Goal: Check status: Check status

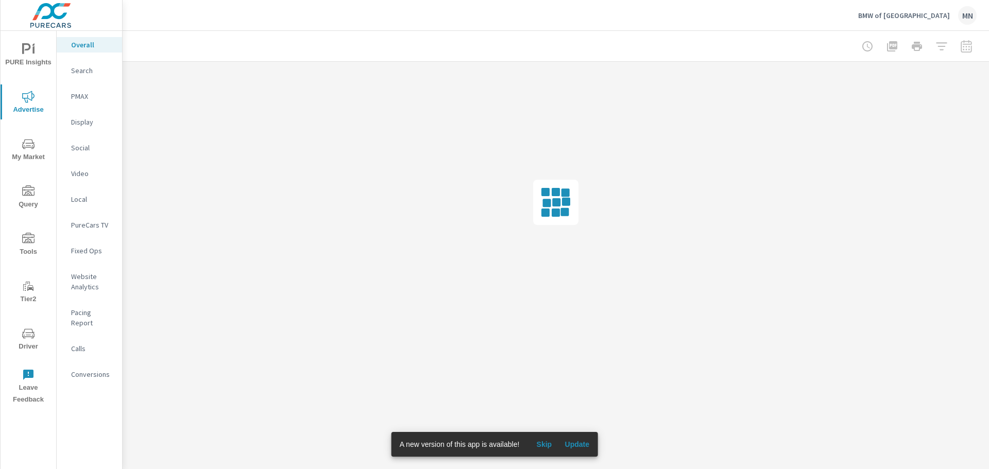
click at [567, 444] on span "Update" at bounding box center [576, 444] width 25 height 9
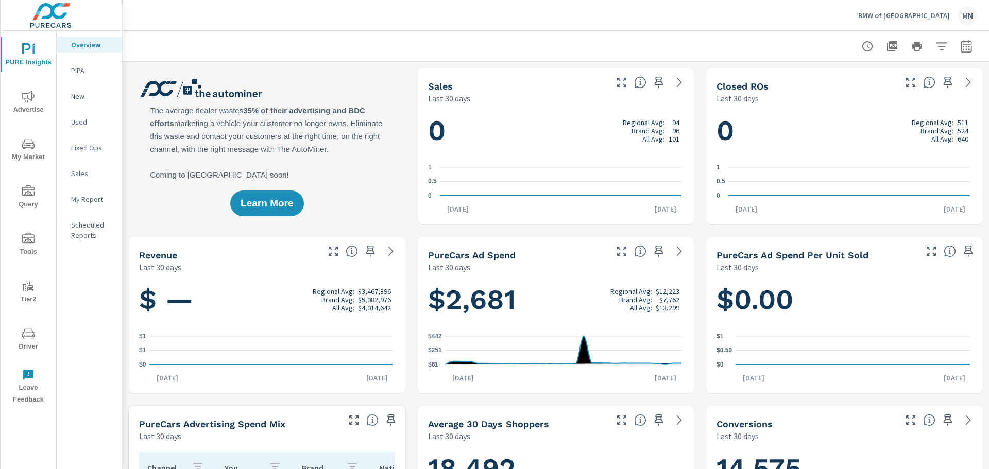
scroll to position [1, 0]
click at [962, 49] on icon "button" at bounding box center [966, 46] width 12 height 12
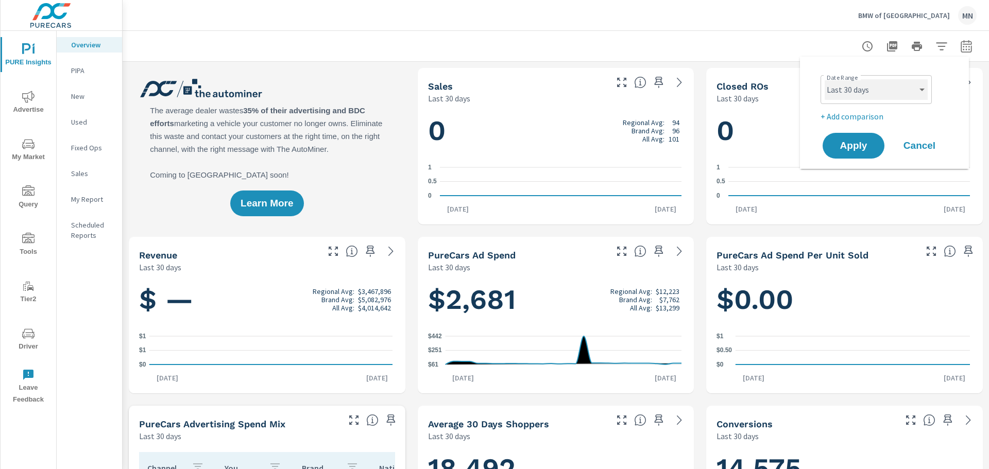
click at [926, 85] on select "Custom [DATE] Last week Last 7 days Last 14 days Last 30 days Last 45 days Last…" at bounding box center [875, 89] width 103 height 21
click at [824, 79] on select "Custom [DATE] Last week Last 7 days Last 14 days Last 30 days Last 45 days Last…" at bounding box center [875, 89] width 103 height 21
select select "Month to date"
click at [838, 146] on span "Apply" at bounding box center [853, 146] width 42 height 10
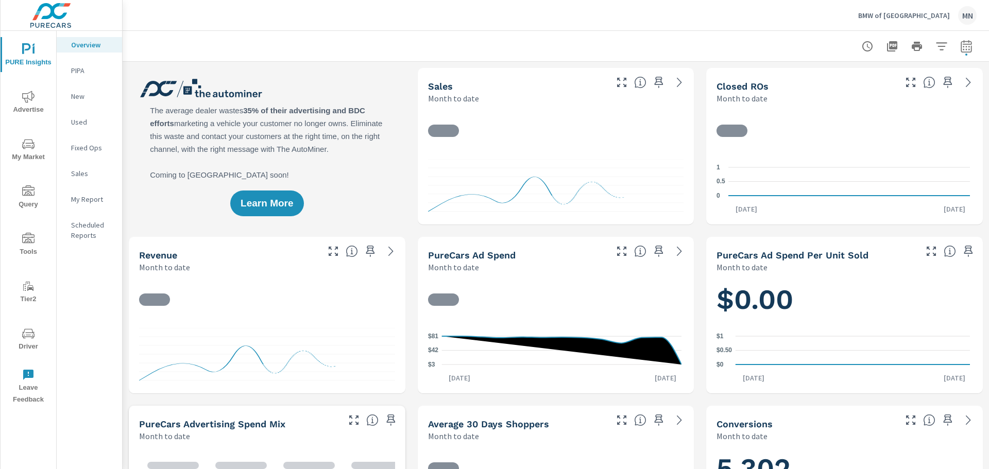
scroll to position [1, 0]
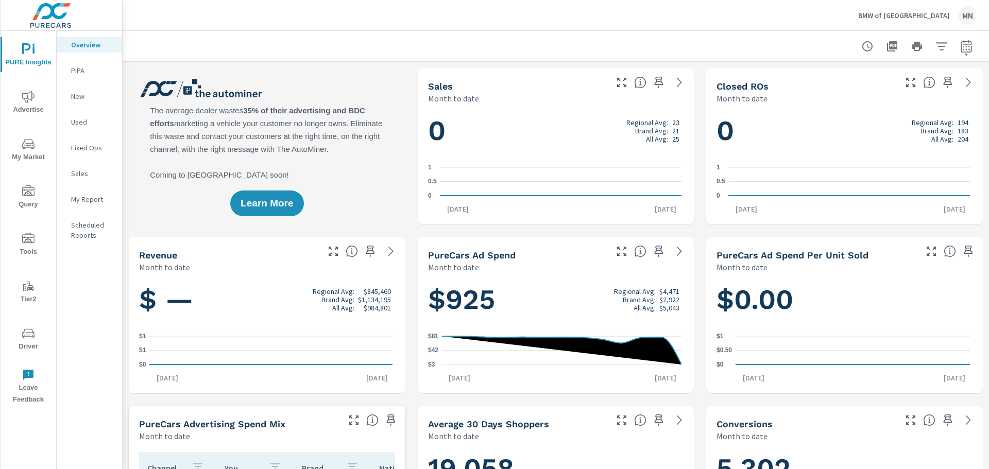
click at [30, 115] on span "Advertise" at bounding box center [28, 103] width 49 height 25
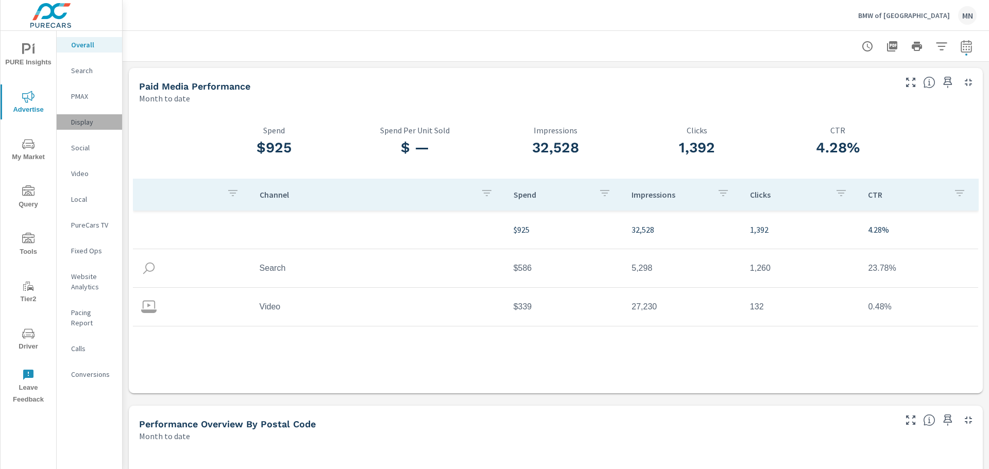
click at [81, 122] on p "Display" at bounding box center [92, 122] width 43 height 10
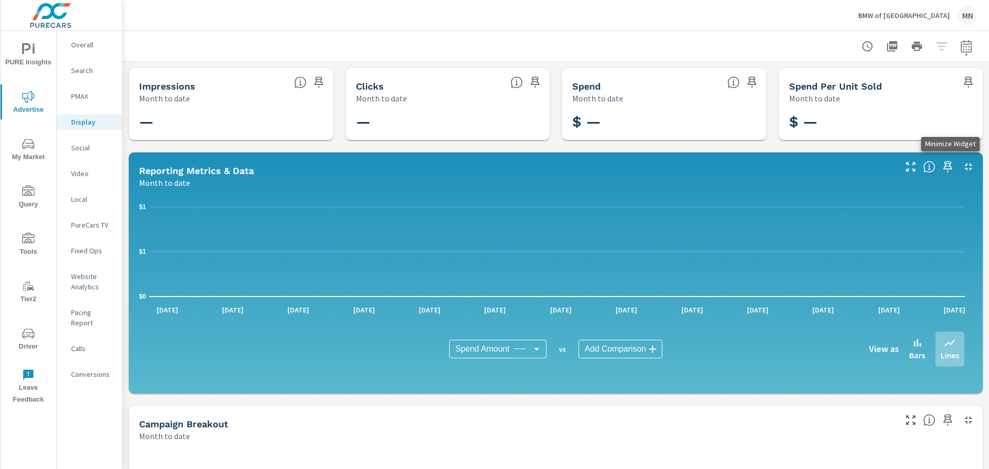
click at [962, 168] on icon "button" at bounding box center [968, 167] width 12 height 12
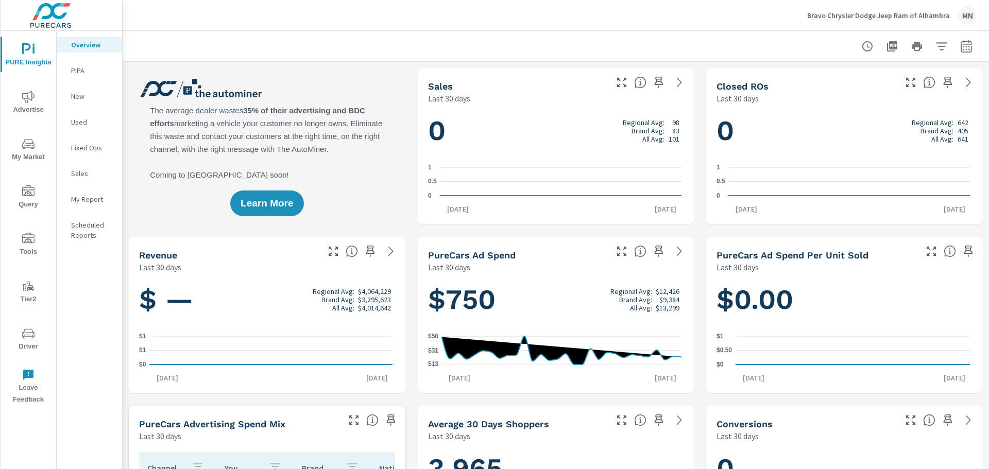
scroll to position [1, 0]
click at [24, 103] on span "Advertise" at bounding box center [28, 103] width 49 height 25
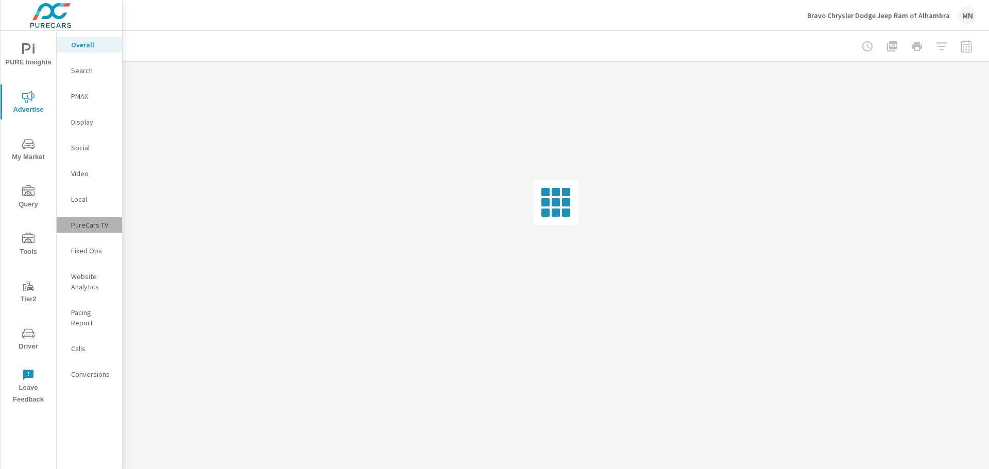
click at [95, 225] on p "PureCars TV" at bounding box center [92, 225] width 43 height 10
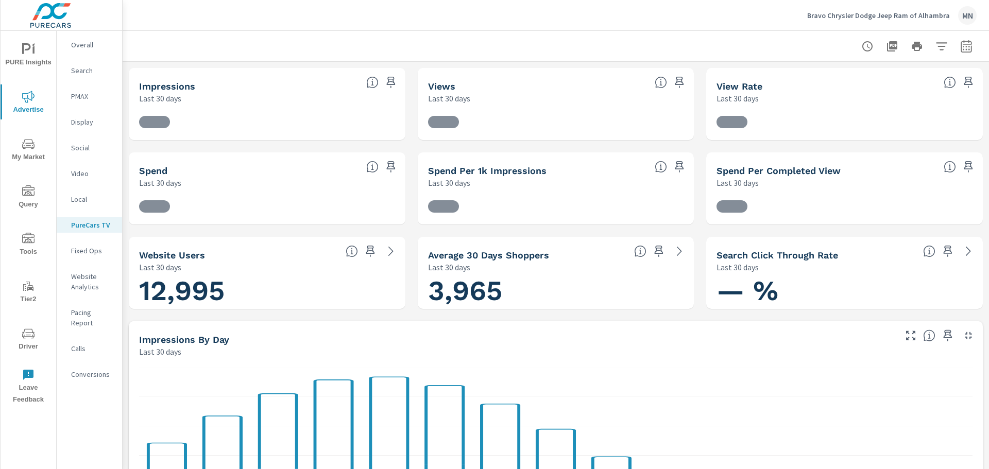
scroll to position [1, 0]
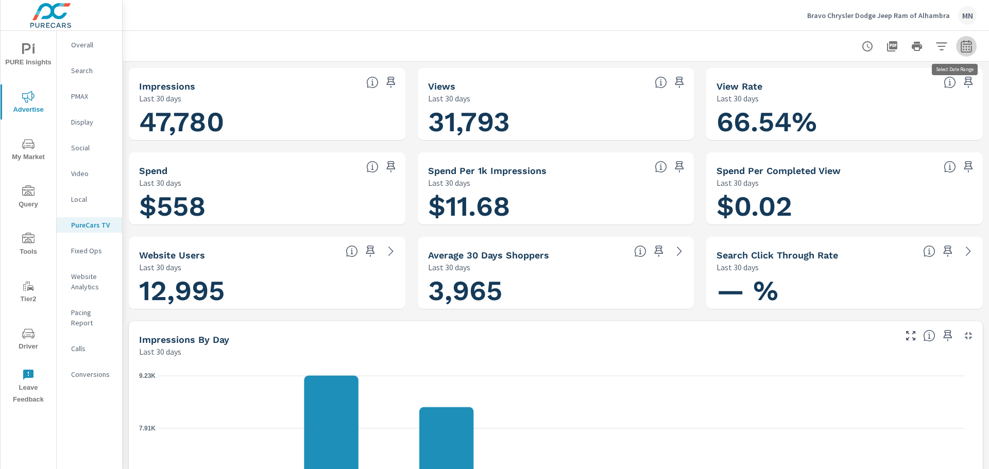
click at [964, 46] on icon "button" at bounding box center [966, 46] width 12 height 12
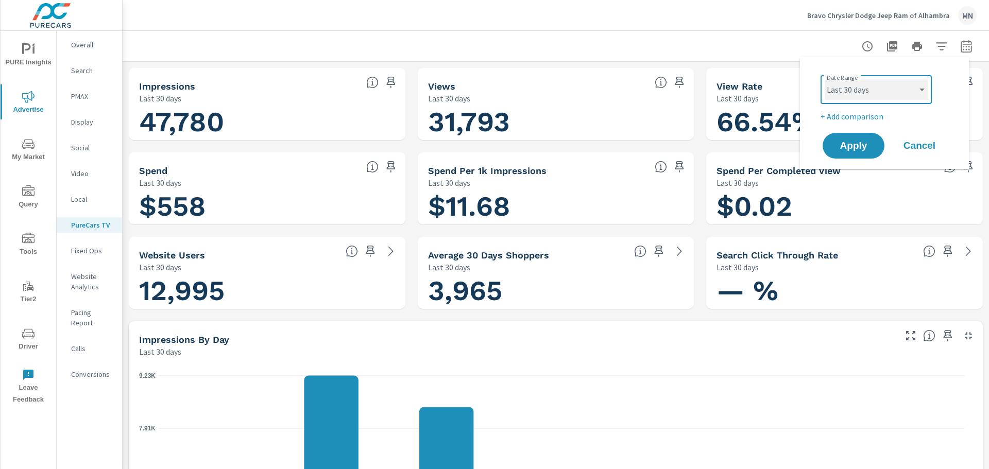
click at [911, 83] on select "Custom [DATE] Last week Last 7 days Last 14 days Last 30 days Last 45 days Last…" at bounding box center [875, 89] width 103 height 21
click at [824, 79] on select "Custom [DATE] Last week Last 7 days Last 14 days Last 30 days Last 45 days Last…" at bounding box center [875, 89] width 103 height 21
select select "Month to date"
click at [851, 146] on span "Apply" at bounding box center [853, 146] width 42 height 10
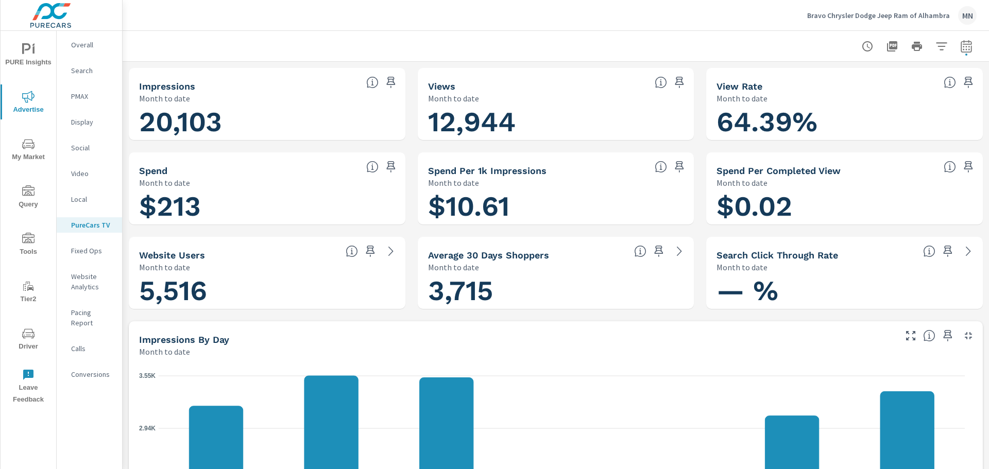
scroll to position [1, 0]
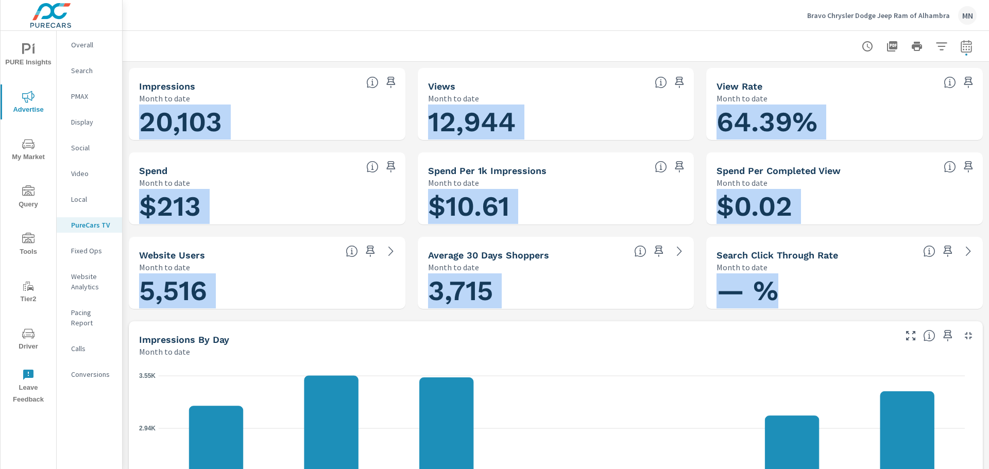
drag, startPoint x: 143, startPoint y: 120, endPoint x: 797, endPoint y: 296, distance: 676.9
click at [272, 204] on h1 "$213" at bounding box center [267, 206] width 256 height 35
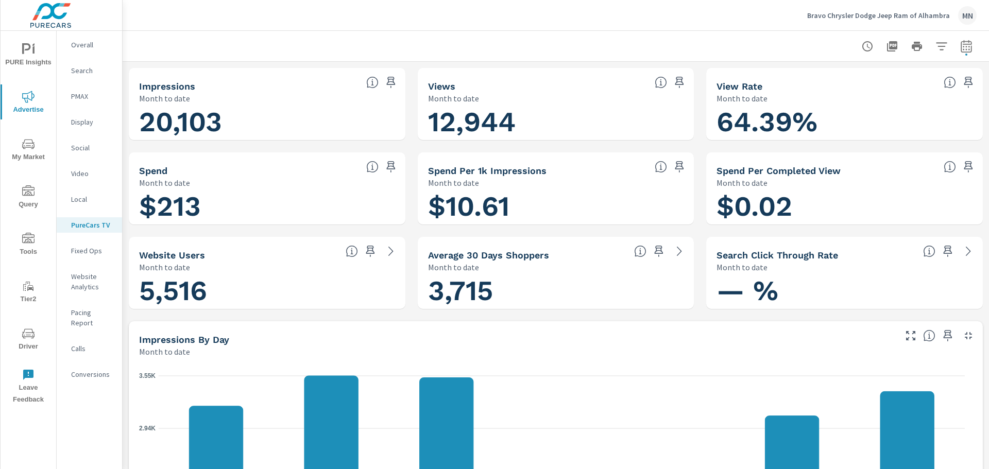
click at [77, 176] on p "Video" at bounding box center [92, 173] width 43 height 10
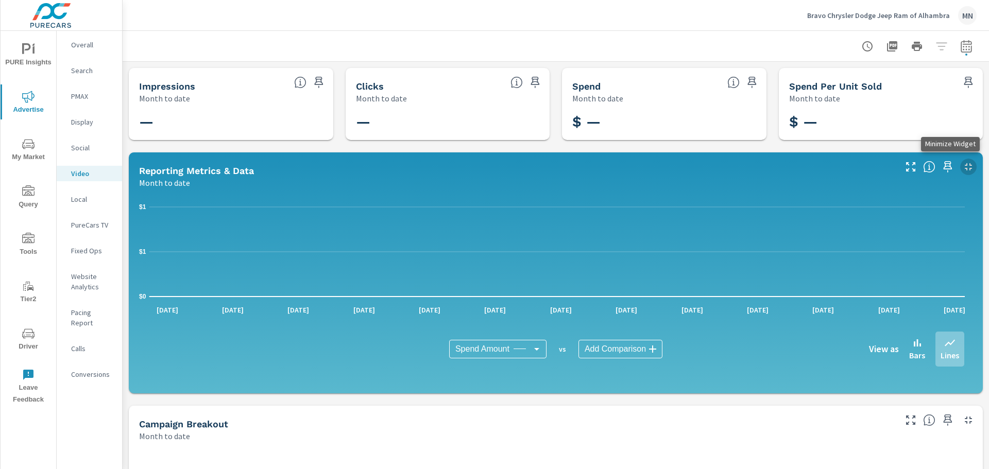
click at [962, 166] on icon "button" at bounding box center [968, 167] width 12 height 12
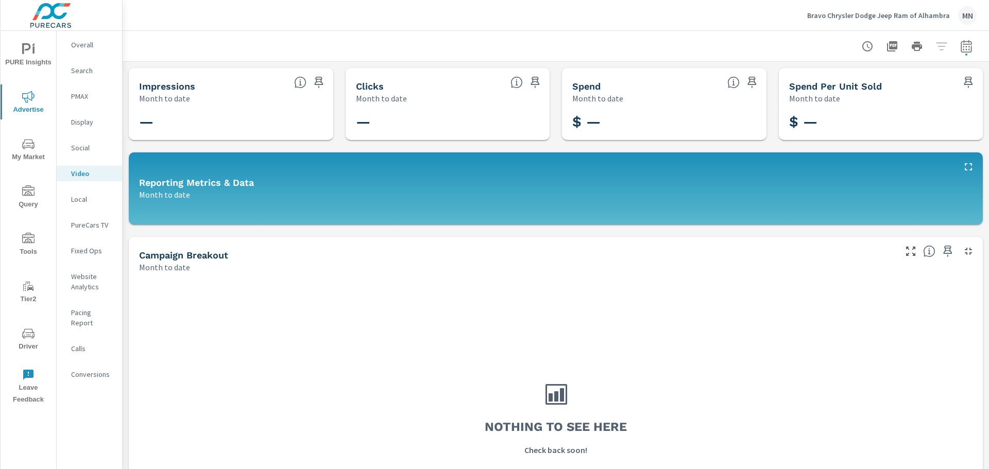
click at [962, 50] on icon "button" at bounding box center [966, 46] width 12 height 12
select select "Month to date"
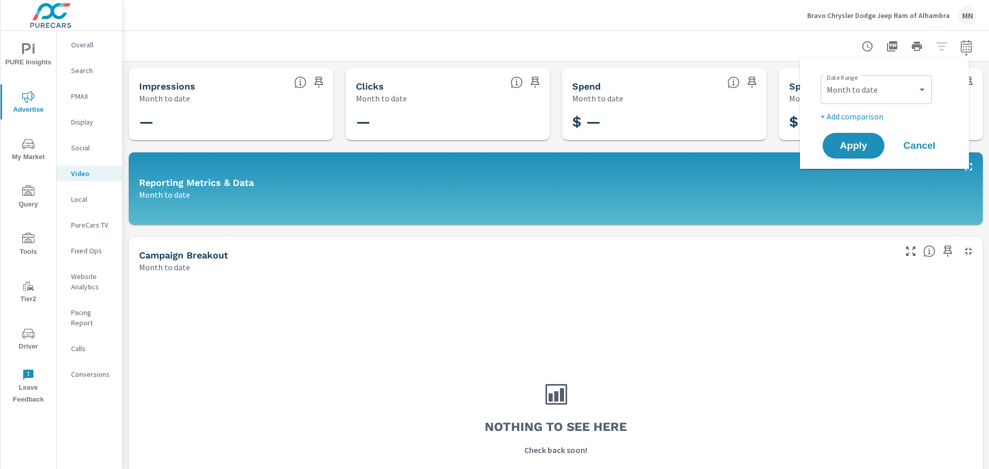
click at [727, 44] on div at bounding box center [555, 46] width 841 height 30
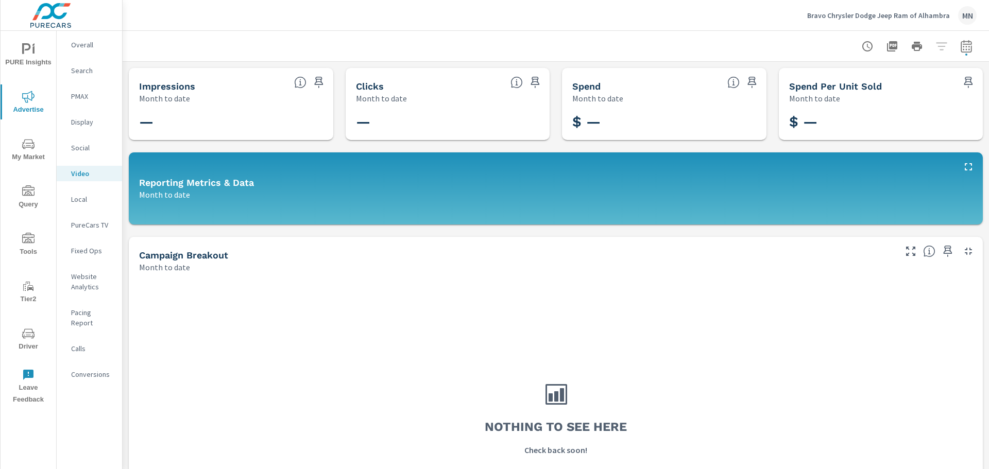
click at [83, 231] on div "PureCars TV" at bounding box center [89, 224] width 65 height 15
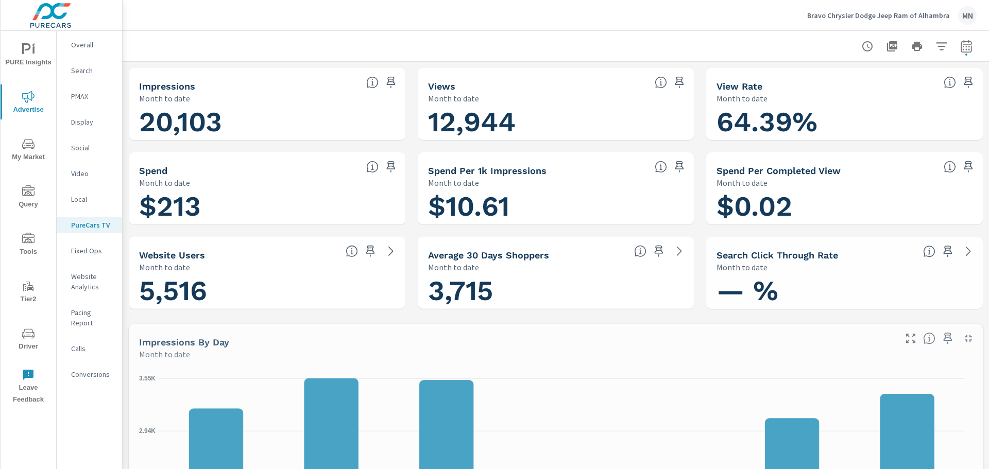
scroll to position [1, 0]
